Goal: Check status: Check status

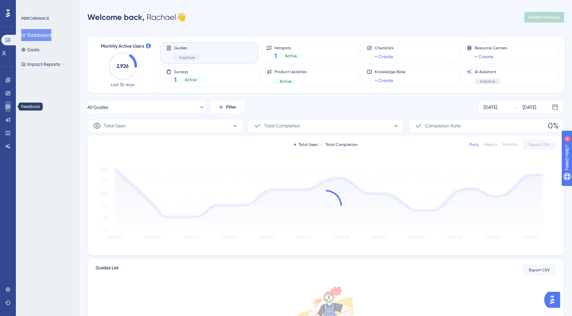
click at [5, 104] on icon at bounding box center [7, 106] width 5 height 5
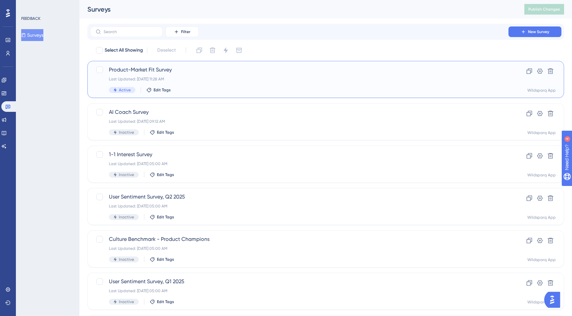
click at [216, 79] on div "Last Updated: [DATE] 11:28 AM" at bounding box center [299, 78] width 381 height 5
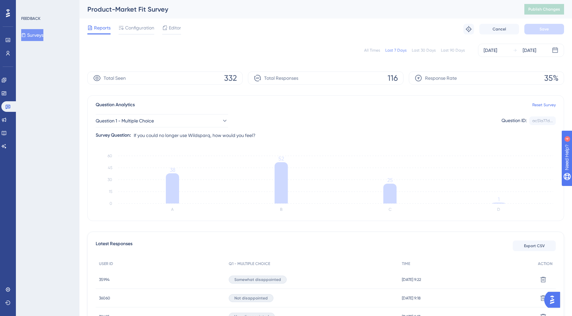
click at [375, 50] on div "All Times" at bounding box center [372, 50] width 16 height 5
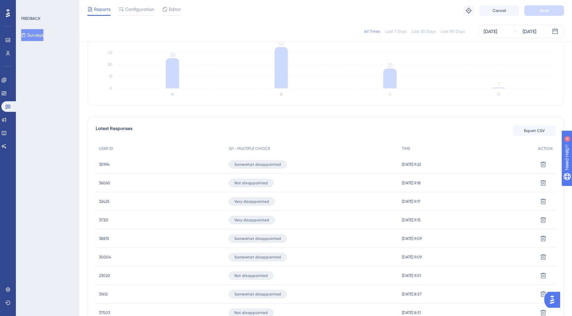
scroll to position [134, 0]
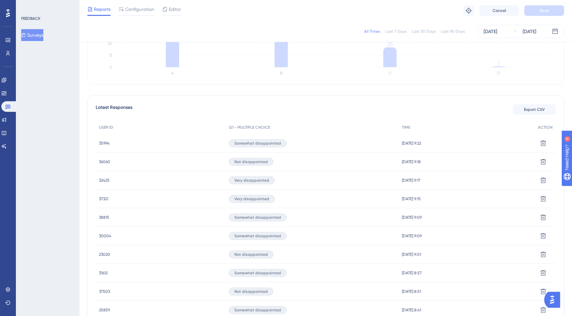
click at [108, 161] on span "36060" at bounding box center [104, 161] width 11 height 5
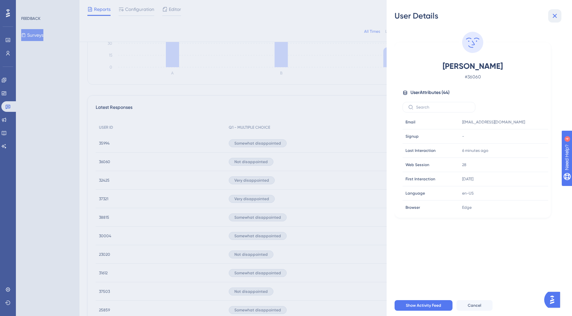
click at [557, 14] on icon at bounding box center [555, 16] width 8 height 8
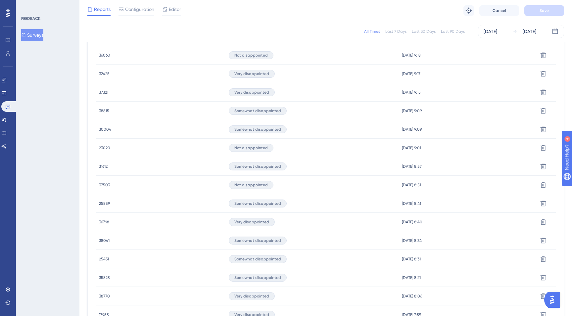
scroll to position [248, 0]
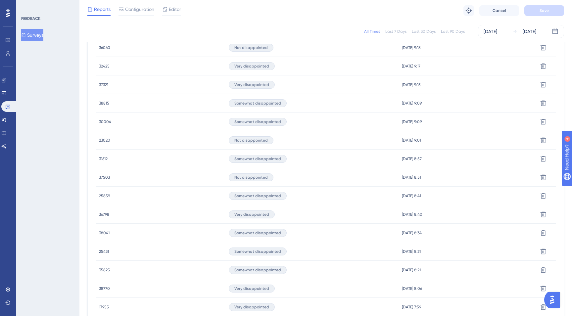
click at [104, 139] on span "23020" at bounding box center [104, 140] width 11 height 5
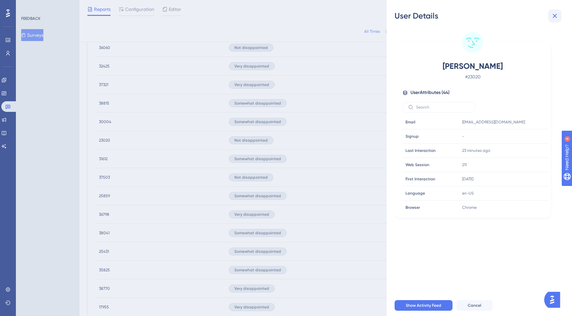
click at [558, 18] on icon at bounding box center [555, 16] width 8 height 8
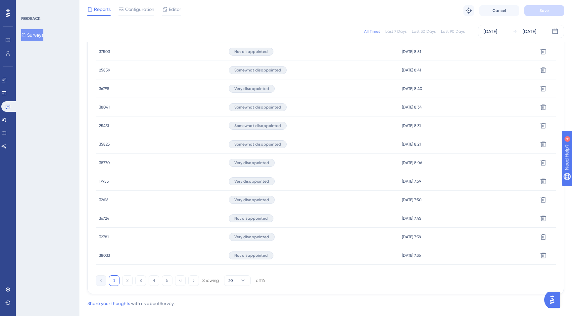
scroll to position [377, 0]
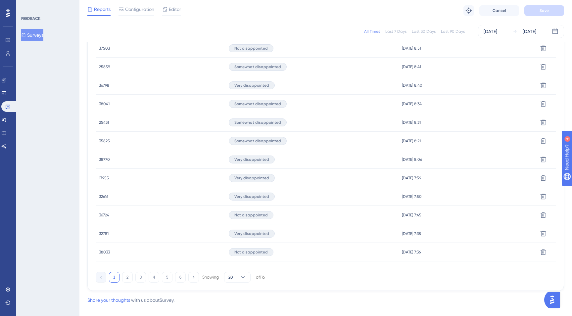
click at [104, 215] on span "36724" at bounding box center [104, 215] width 10 height 5
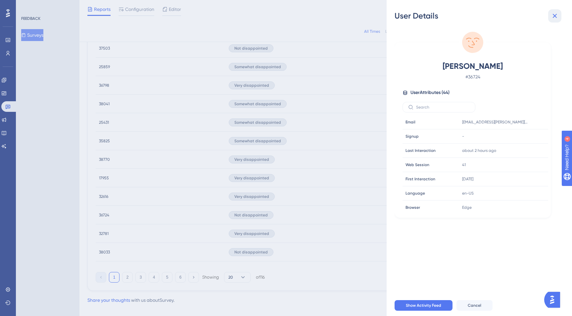
click at [558, 15] on icon at bounding box center [555, 16] width 8 height 8
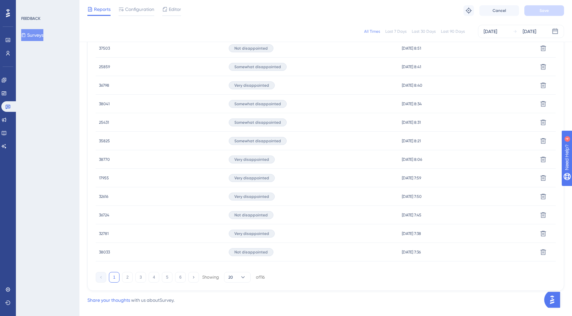
click at [107, 250] on span "38033" at bounding box center [104, 252] width 11 height 5
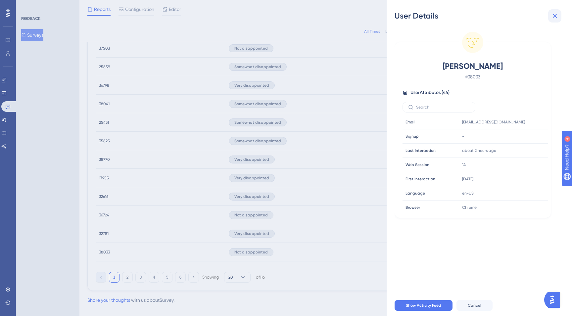
click at [553, 16] on icon at bounding box center [555, 16] width 8 height 8
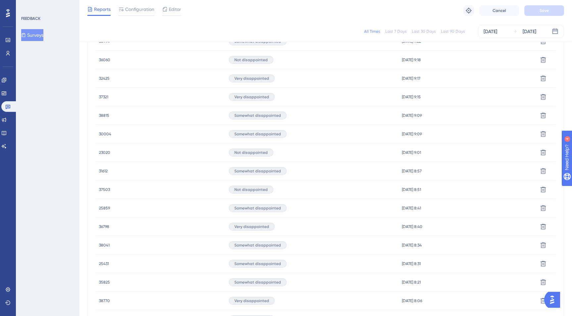
scroll to position [232, 0]
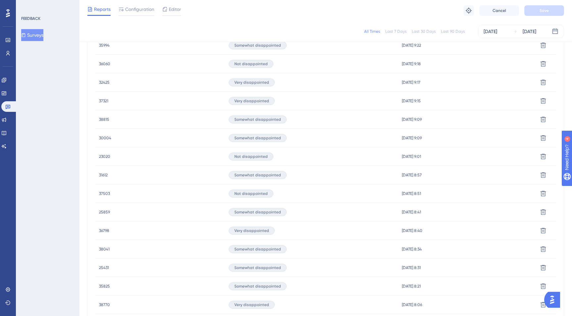
click at [103, 194] on span "37503" at bounding box center [104, 193] width 11 height 5
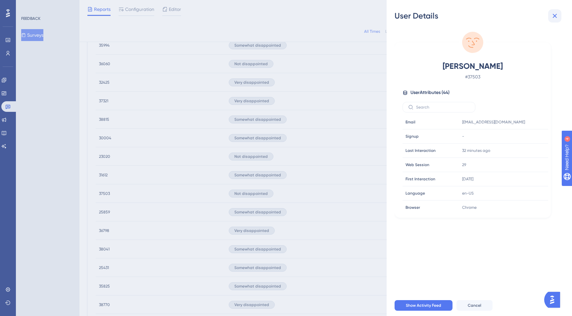
click at [558, 16] on icon at bounding box center [555, 16] width 8 height 8
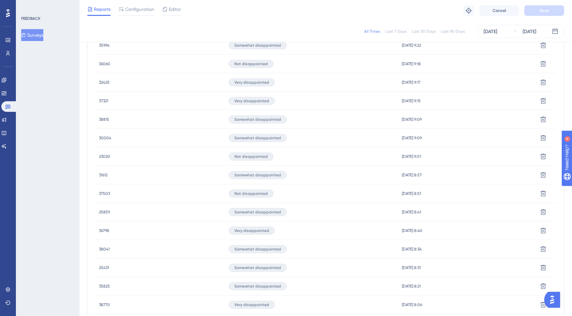
click at [97, 155] on div "23020 23020" at bounding box center [161, 156] width 130 height 19
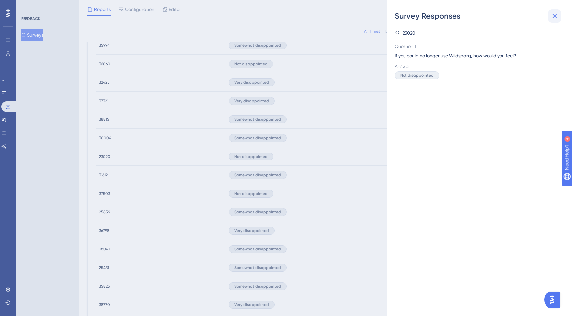
click at [555, 15] on icon at bounding box center [555, 16] width 4 height 4
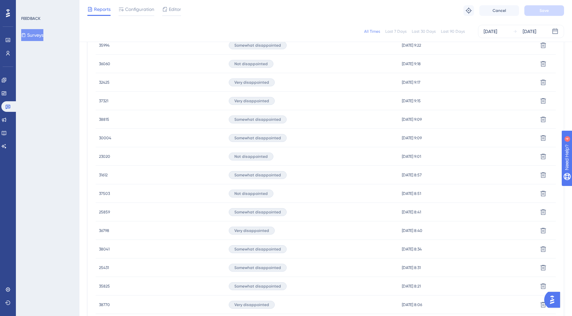
click at [105, 157] on span "23020" at bounding box center [104, 156] width 11 height 5
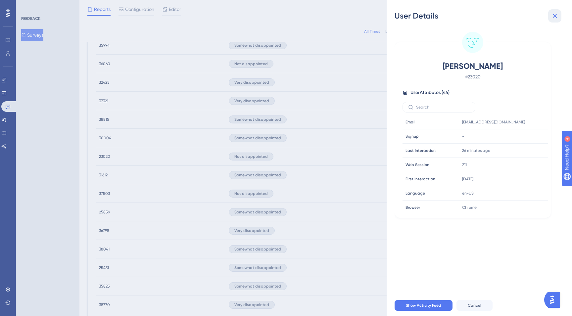
click at [555, 17] on icon at bounding box center [555, 16] width 8 height 8
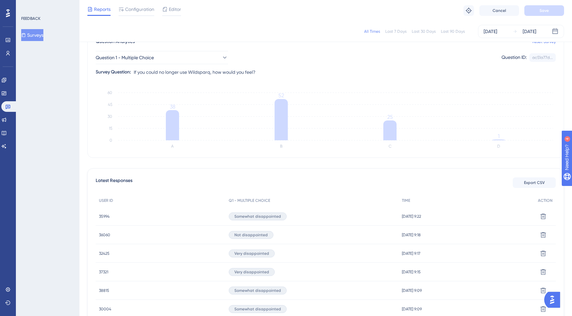
scroll to position [0, 0]
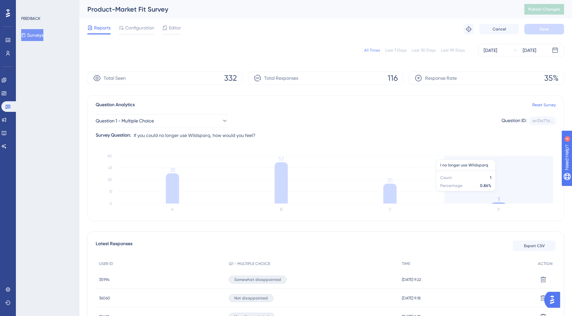
click at [505, 195] on icon "A B C D 0 15 30 45 60 38 52 25 1" at bounding box center [326, 183] width 460 height 66
click at [499, 202] on tspan "1" at bounding box center [499, 199] width 2 height 6
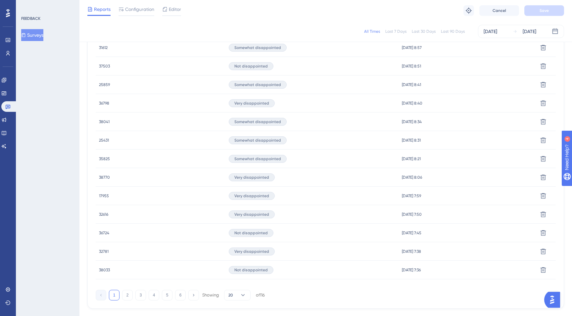
scroll to position [386, 0]
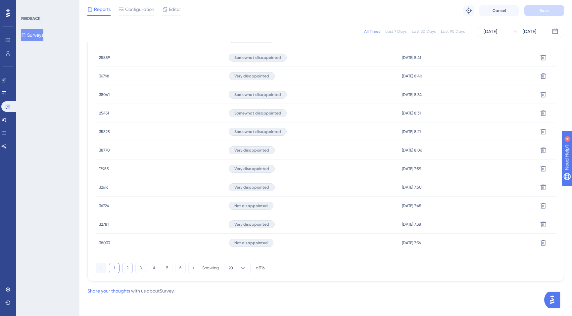
click at [128, 270] on button "2" at bounding box center [127, 268] width 11 height 11
click at [282, 197] on div "Very disappointed" at bounding box center [312, 206] width 174 height 19
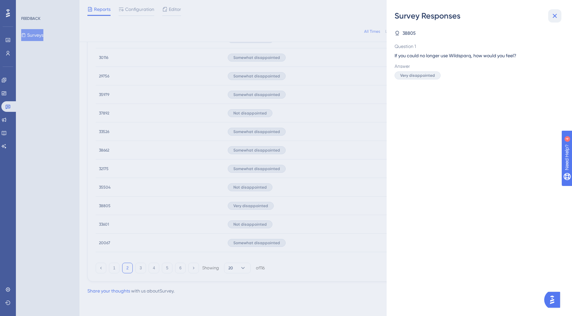
click at [557, 15] on icon at bounding box center [555, 16] width 8 height 8
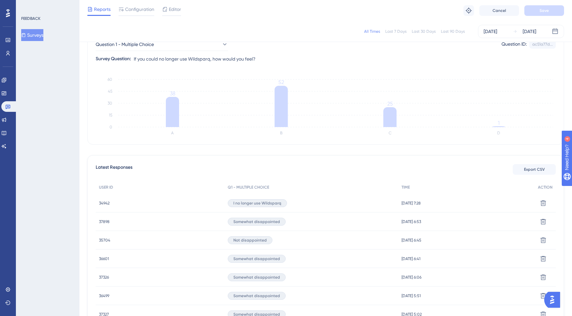
scroll to position [73, 0]
click at [108, 206] on span "34942" at bounding box center [104, 204] width 11 height 5
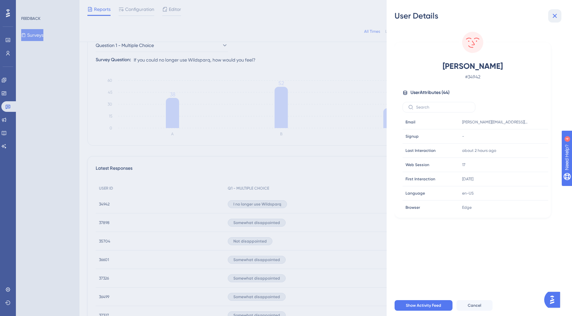
click at [555, 15] on icon at bounding box center [555, 16] width 4 height 4
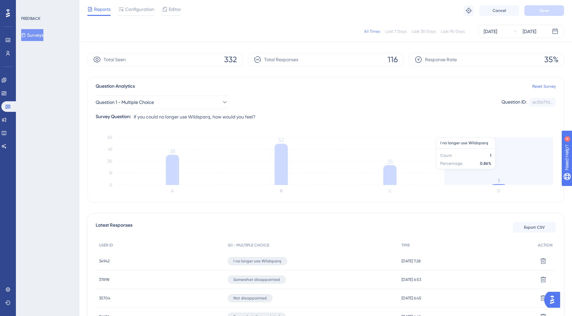
scroll to position [0, 0]
